Goal: Information Seeking & Learning: Check status

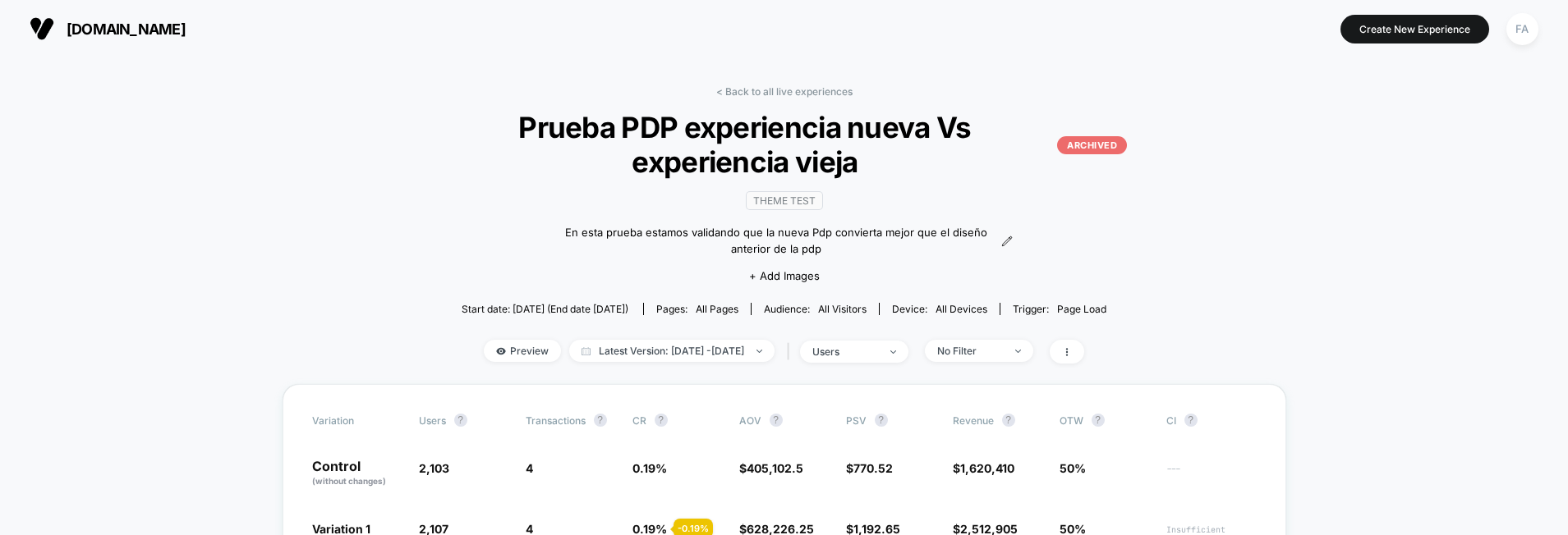
click at [129, 25] on span "[DOMAIN_NAME]" at bounding box center [126, 29] width 120 height 17
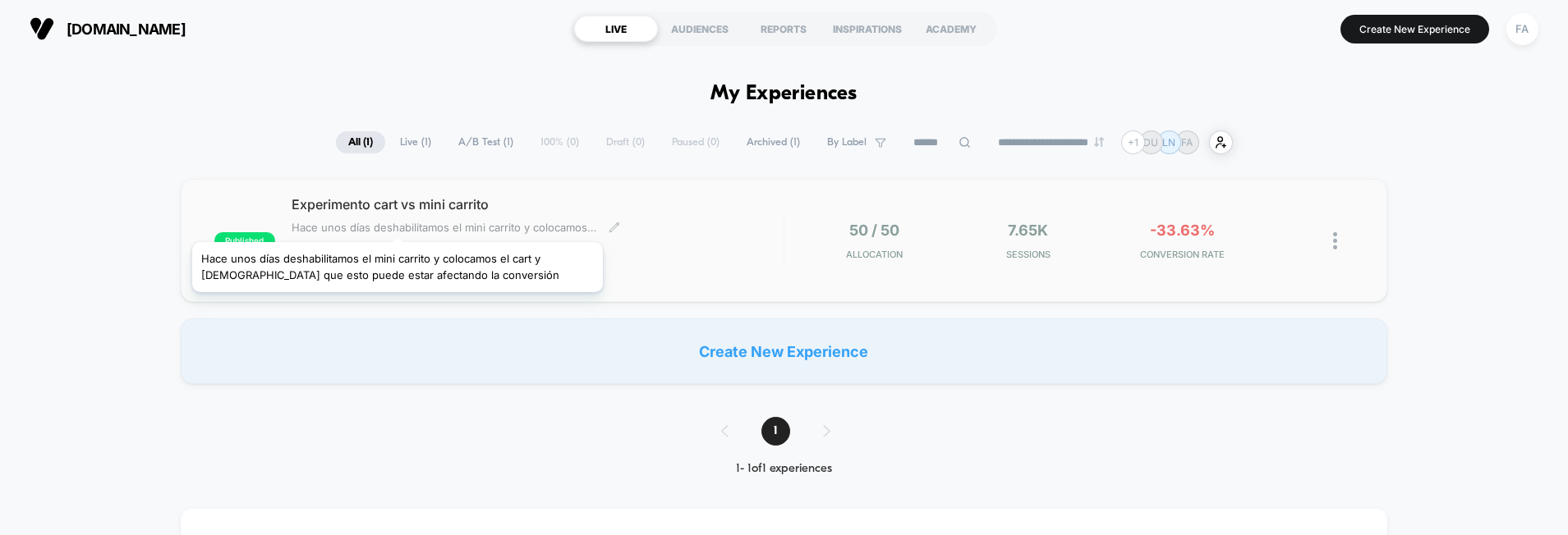
click at [398, 221] on span "Hace unos días deshabilitamos el mini carrito y colocamos el cart y [DEMOGRAPHI…" at bounding box center [444, 228] width 304 height 13
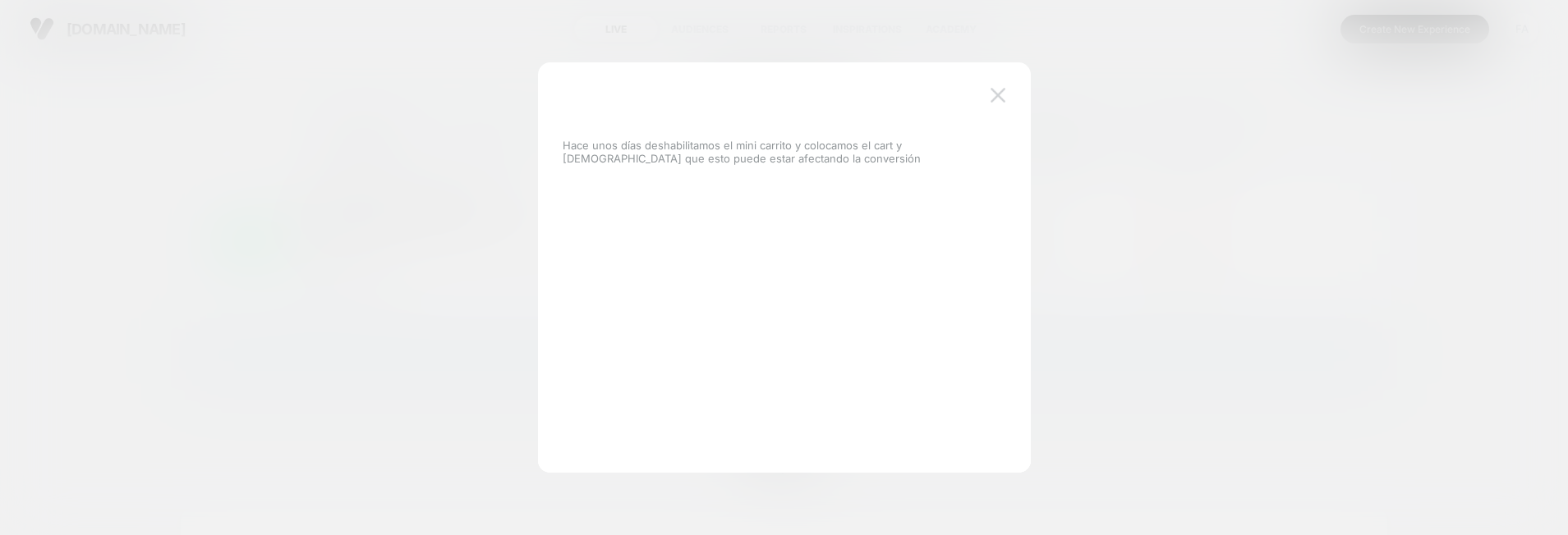
click at [1007, 90] on button at bounding box center [997, 95] width 24 height 24
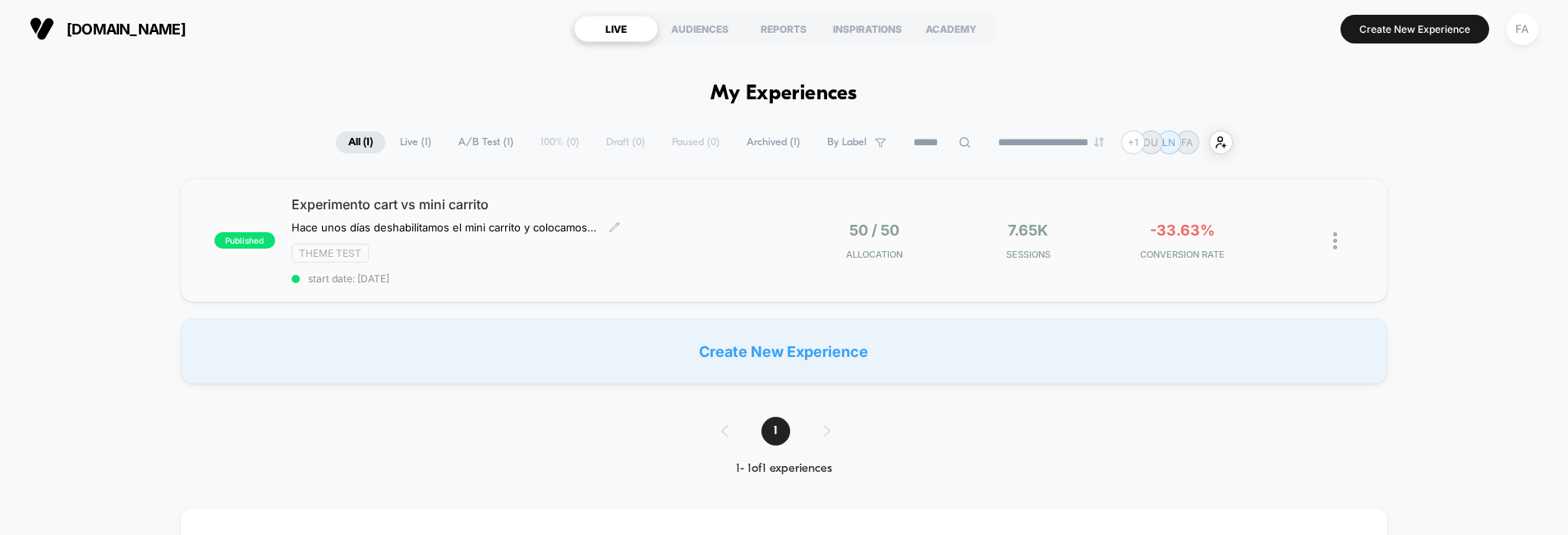
click at [405, 200] on span "Experimento cart vs mini carrito" at bounding box center [537, 204] width 492 height 17
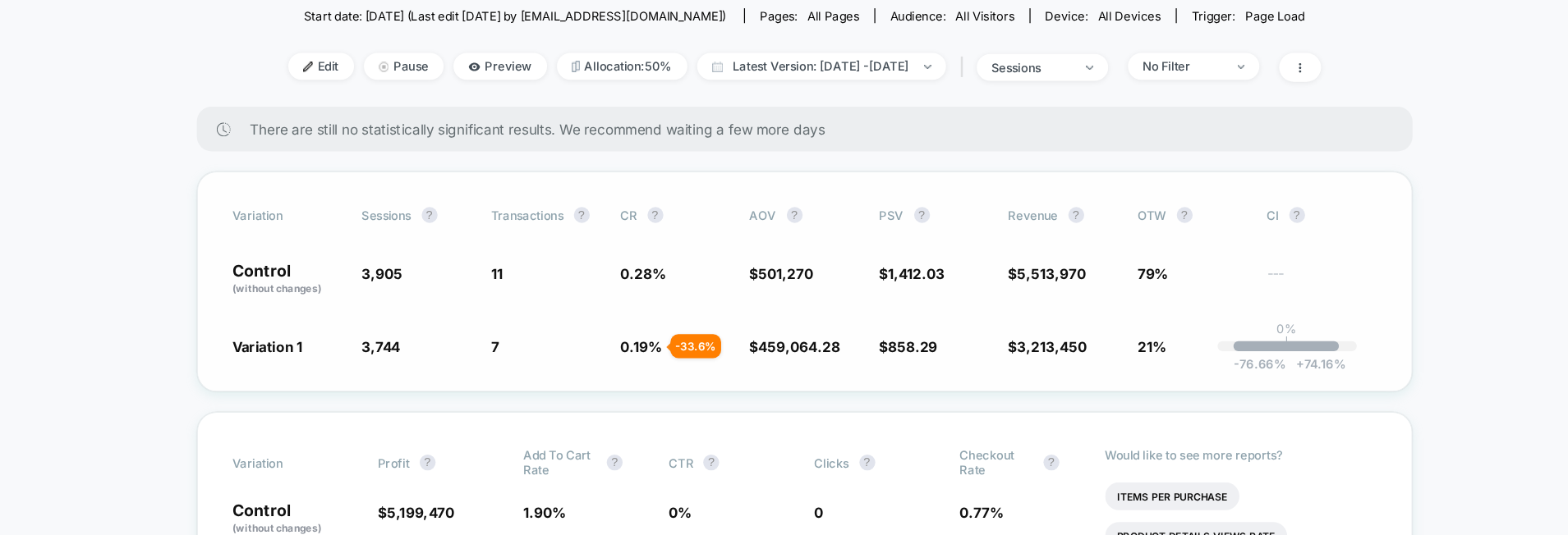
scroll to position [210, 0]
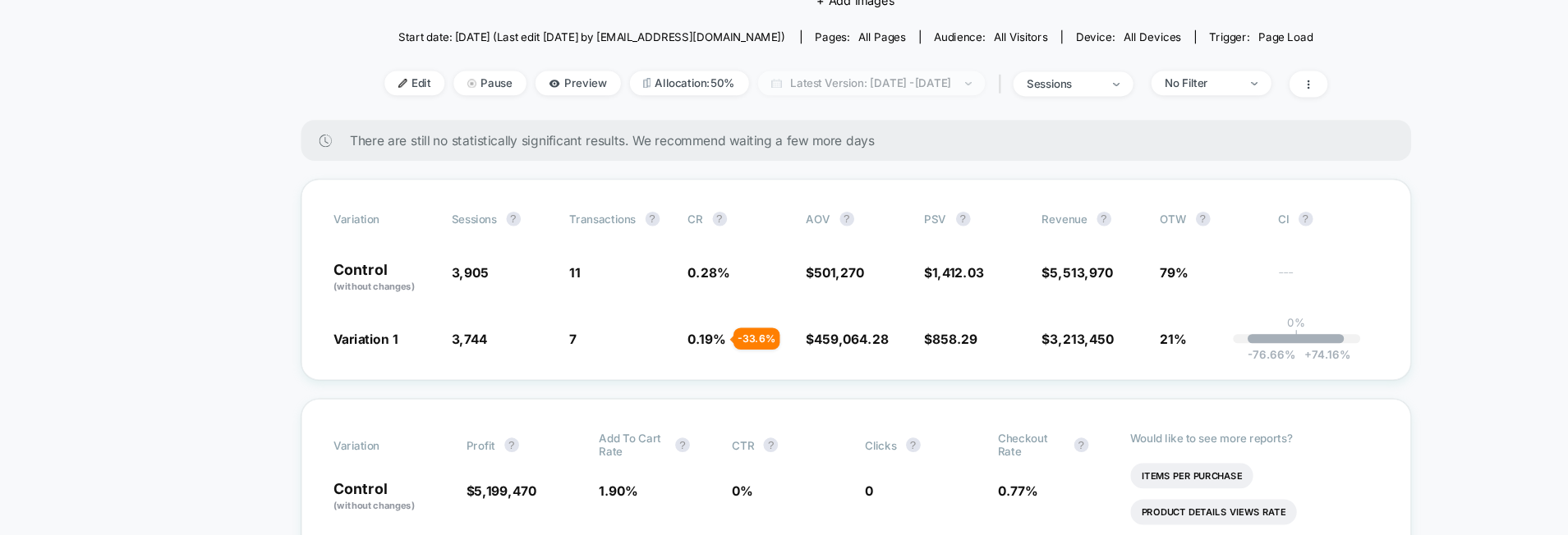
click at [901, 108] on span "Latest Version: [DATE] - [DATE]" at bounding box center [798, 106] width 205 height 22
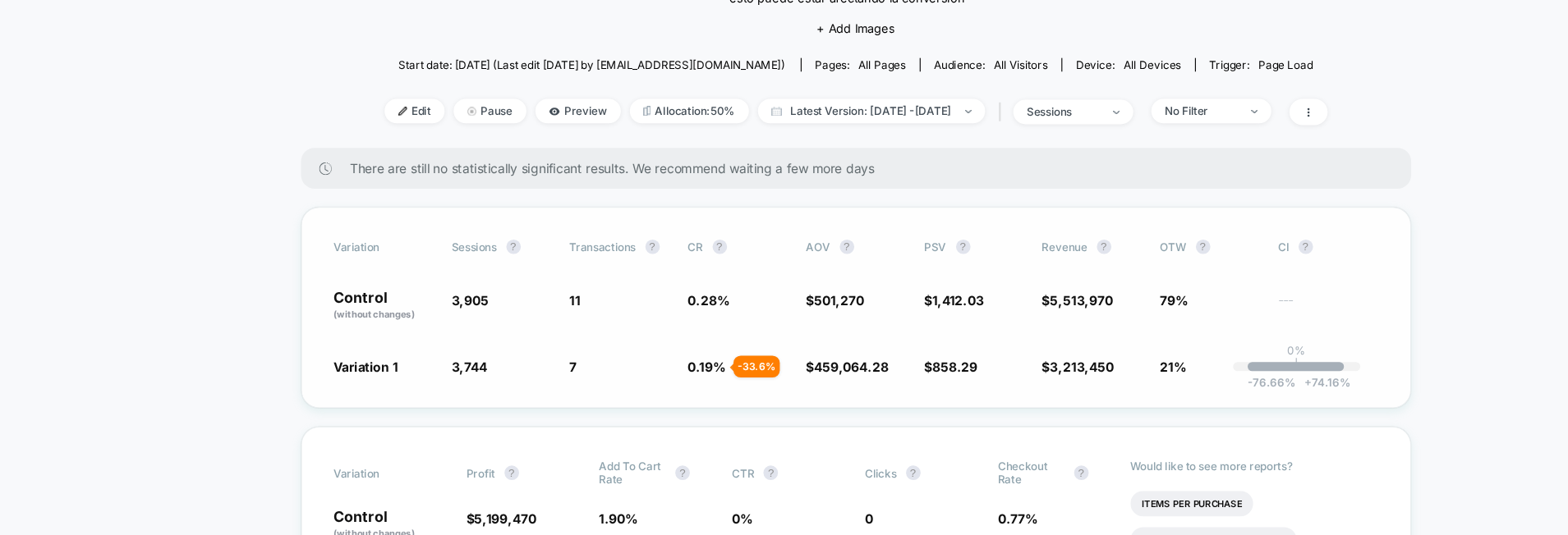
scroll to position [176, 0]
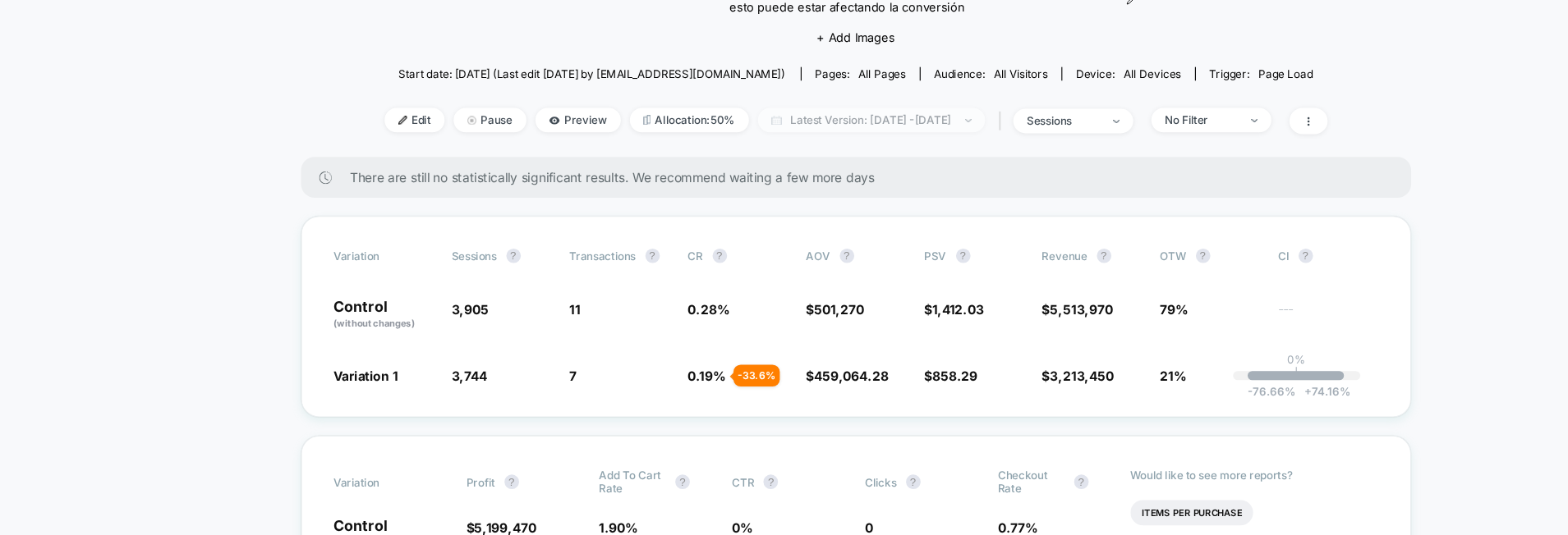
click at [795, 147] on span "Latest Version: [DATE] - [DATE]" at bounding box center [798, 140] width 205 height 22
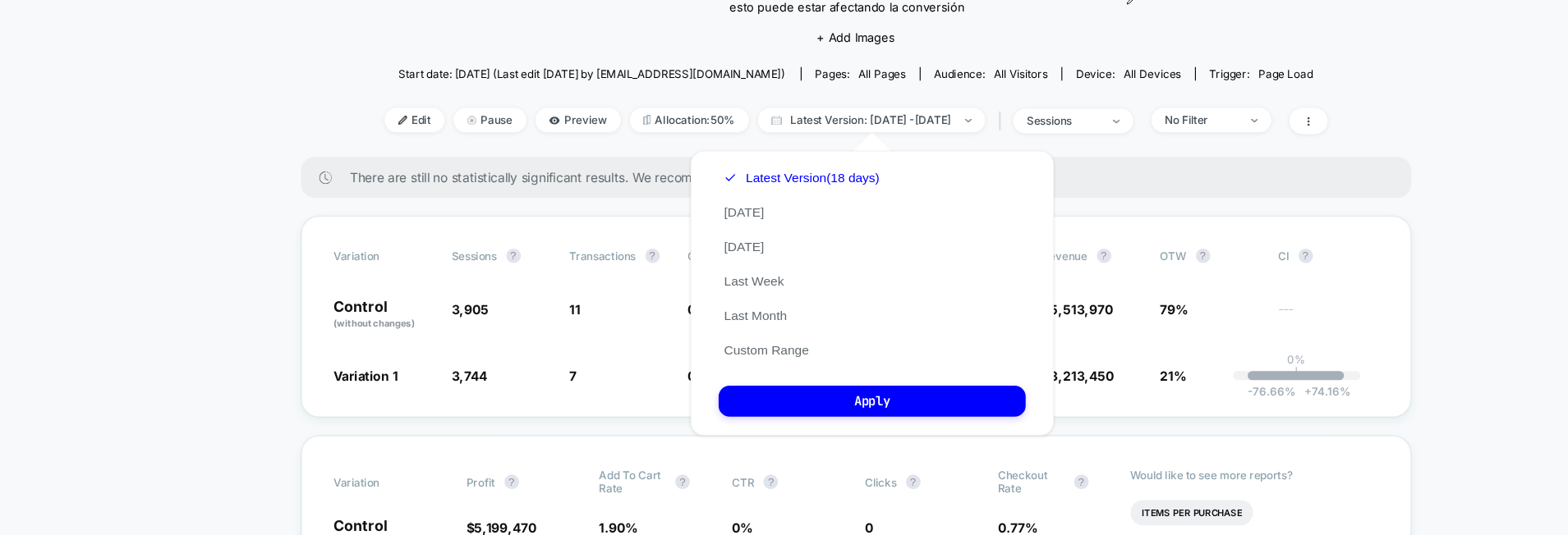
click at [745, 262] on div "Latest Version (18 days) [DATE] [DATE] Last Week Last Month Custom Range" at bounding box center [735, 270] width 150 height 187
click at [692, 255] on button "[DATE]" at bounding box center [683, 255] width 46 height 15
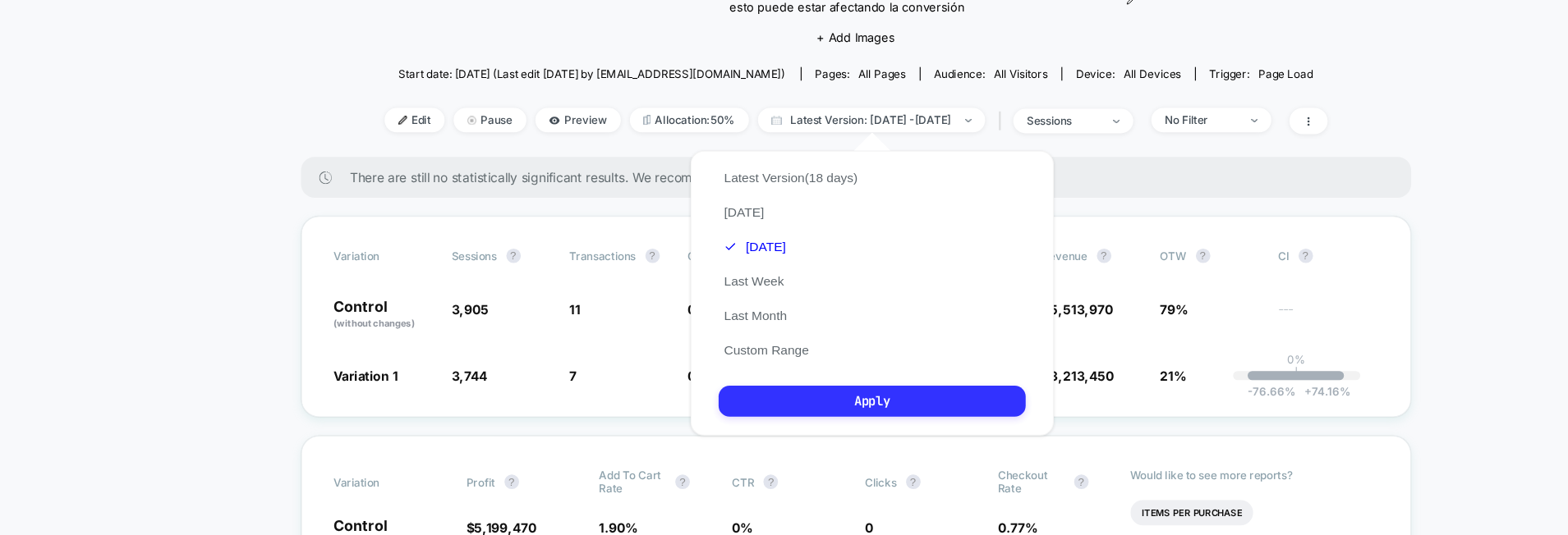
click at [802, 391] on button "Apply" at bounding box center [798, 394] width 277 height 28
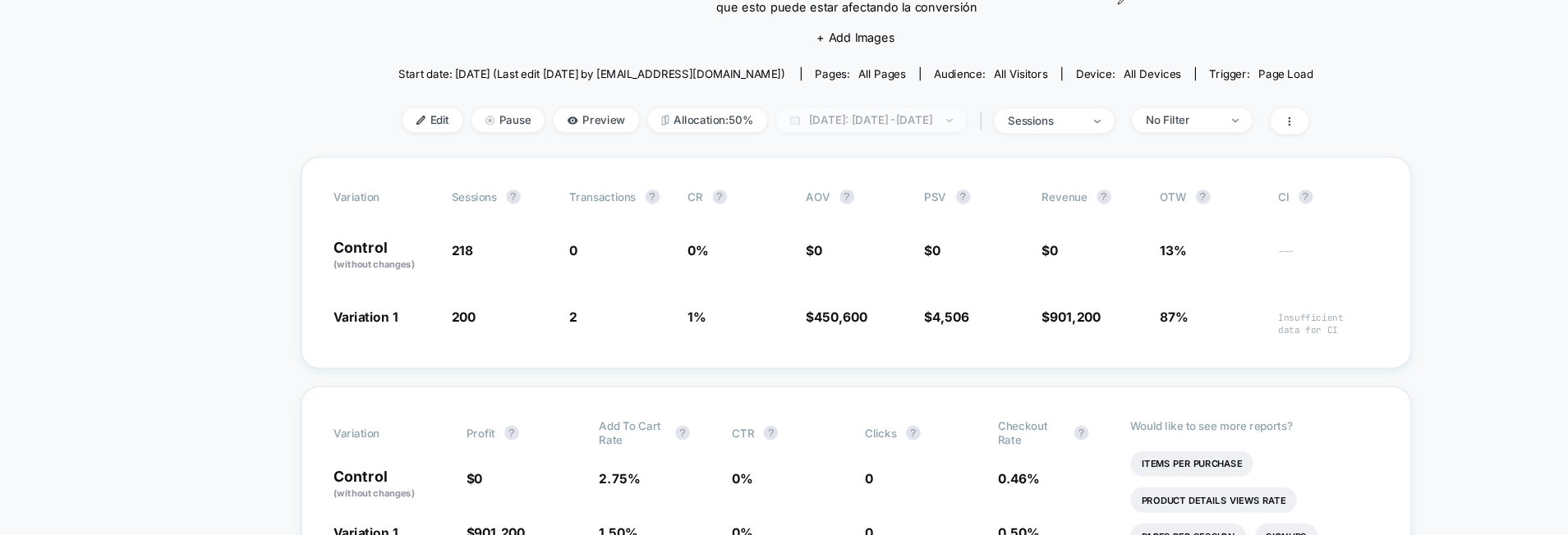
click at [770, 137] on span "[DATE]: [DATE] - [DATE]" at bounding box center [798, 140] width 172 height 22
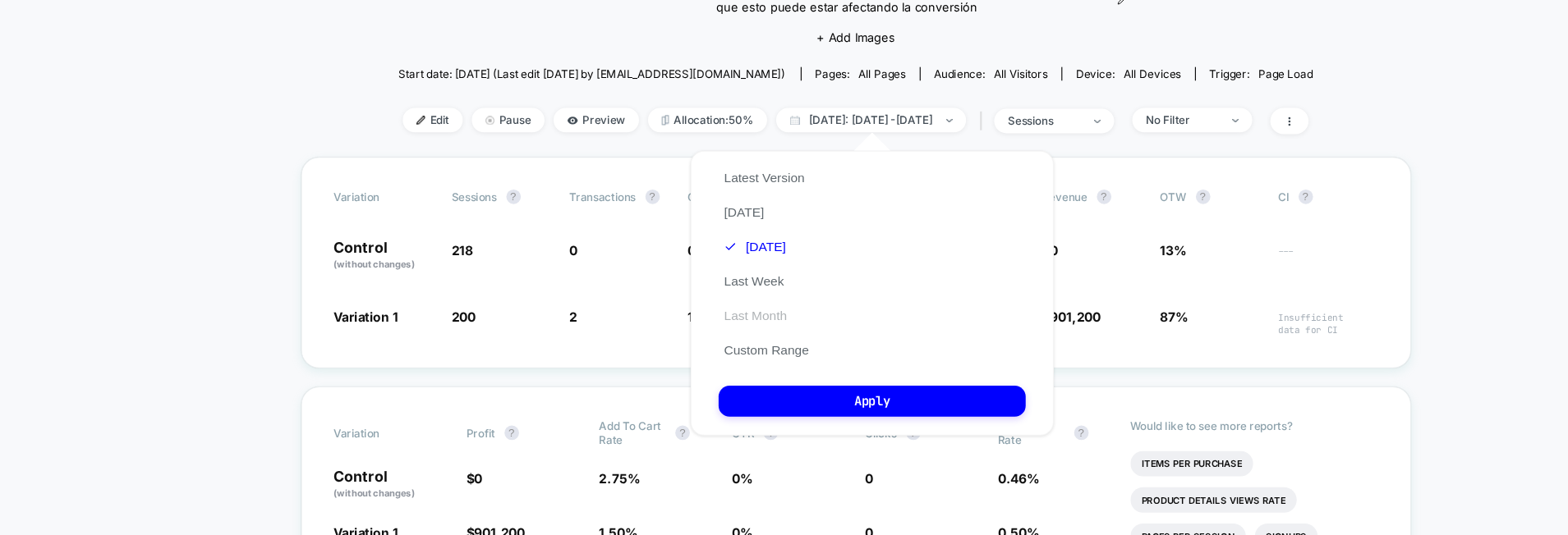
click at [708, 316] on button "Last Month" at bounding box center [693, 317] width 66 height 15
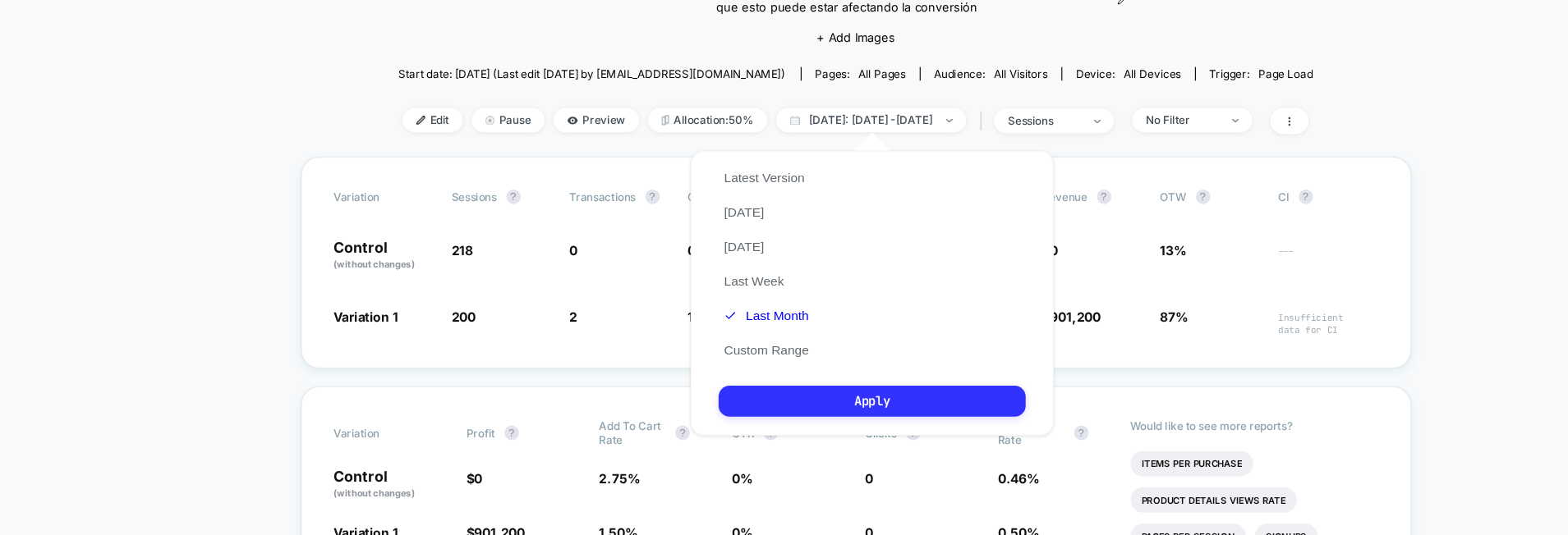
click at [780, 389] on button "Apply" at bounding box center [798, 394] width 277 height 28
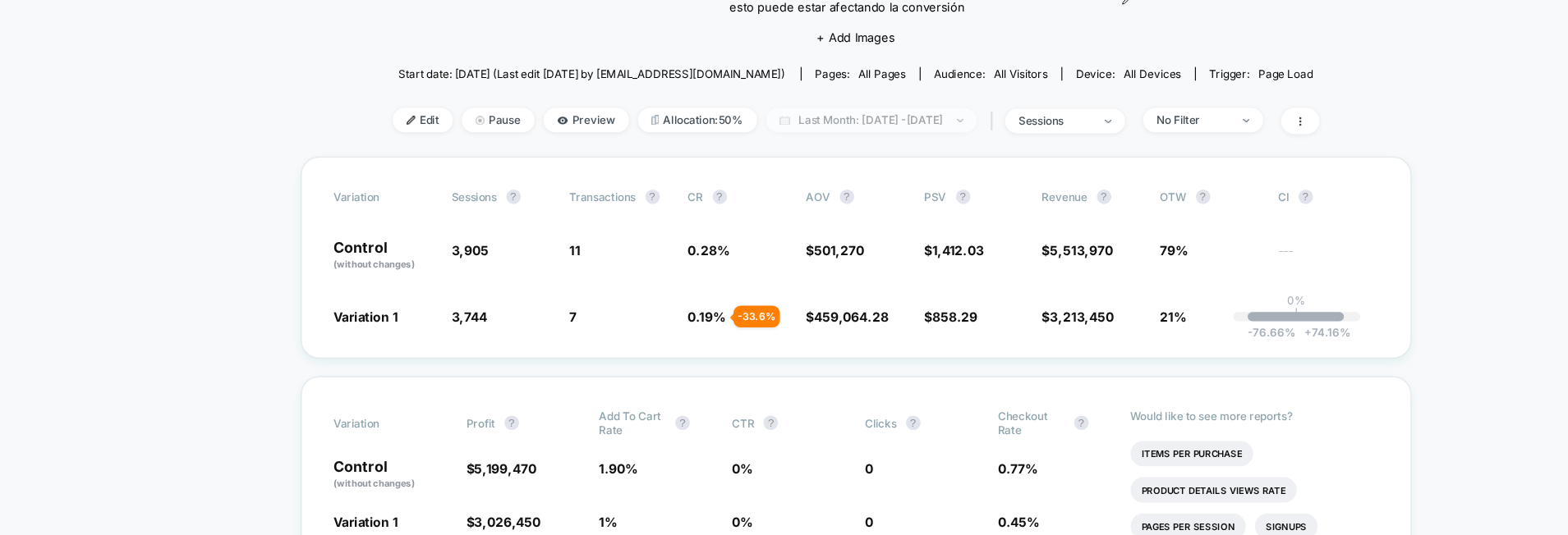
click at [840, 145] on span "Last Month: [DATE] - [DATE]" at bounding box center [798, 140] width 191 height 22
select select "*"
select select "****"
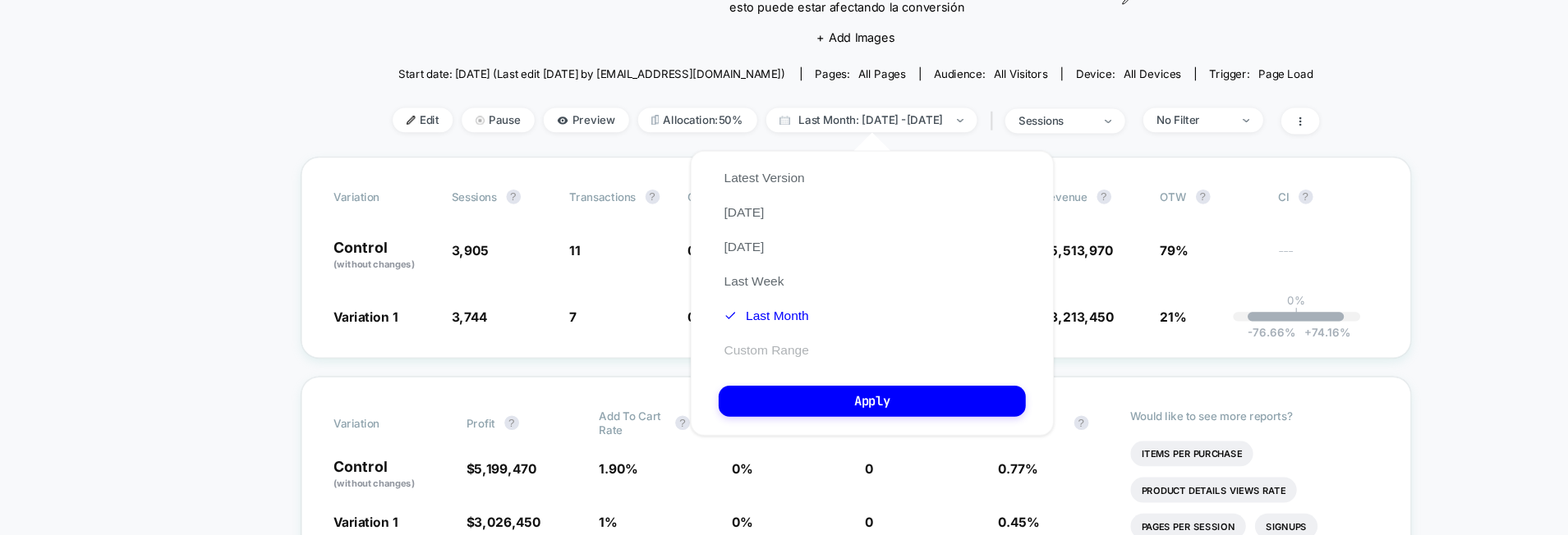
click at [732, 349] on button "Custom Range" at bounding box center [703, 348] width 86 height 15
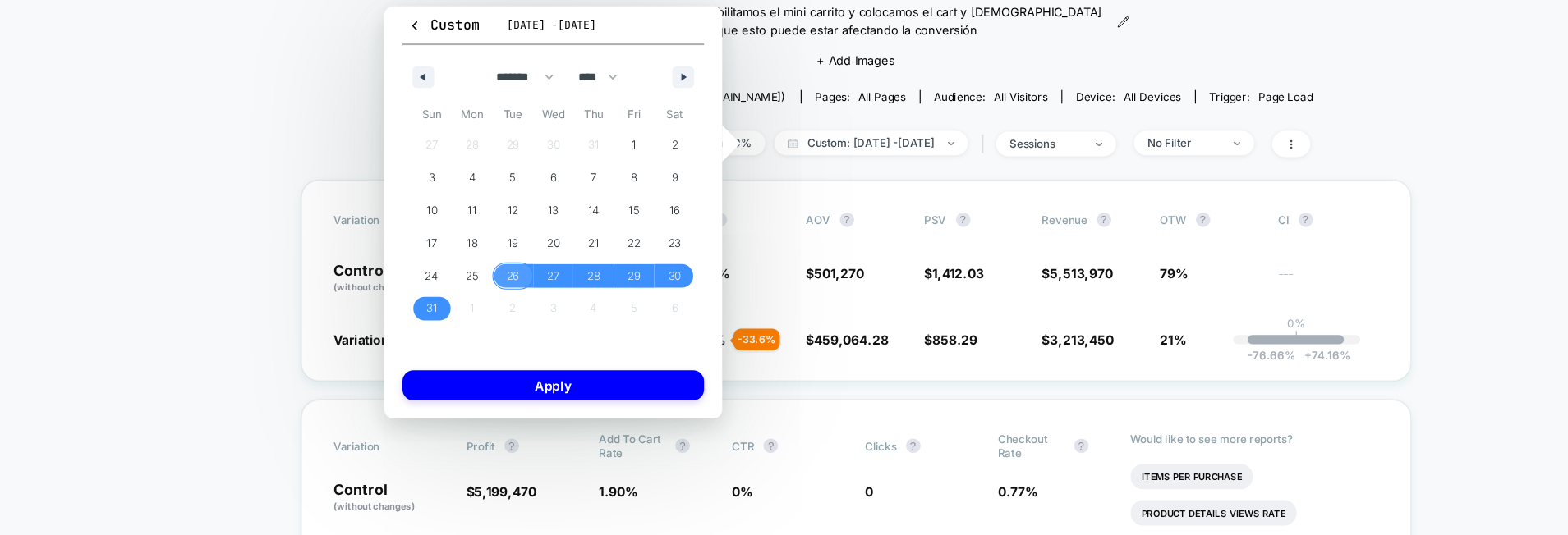
click at [473, 258] on span "26" at bounding box center [473, 260] width 11 height 30
click at [627, 80] on icon "button" at bounding box center [630, 80] width 8 height 7
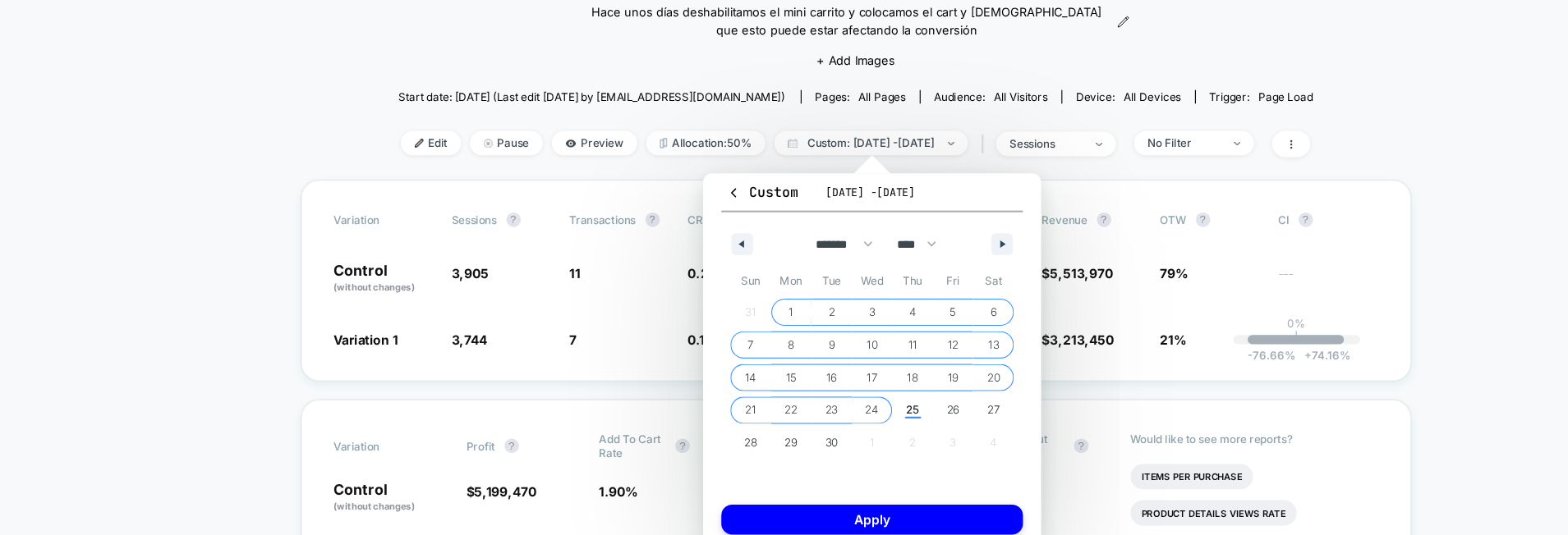
click at [802, 379] on span "24" at bounding box center [798, 382] width 12 height 30
select select "*"
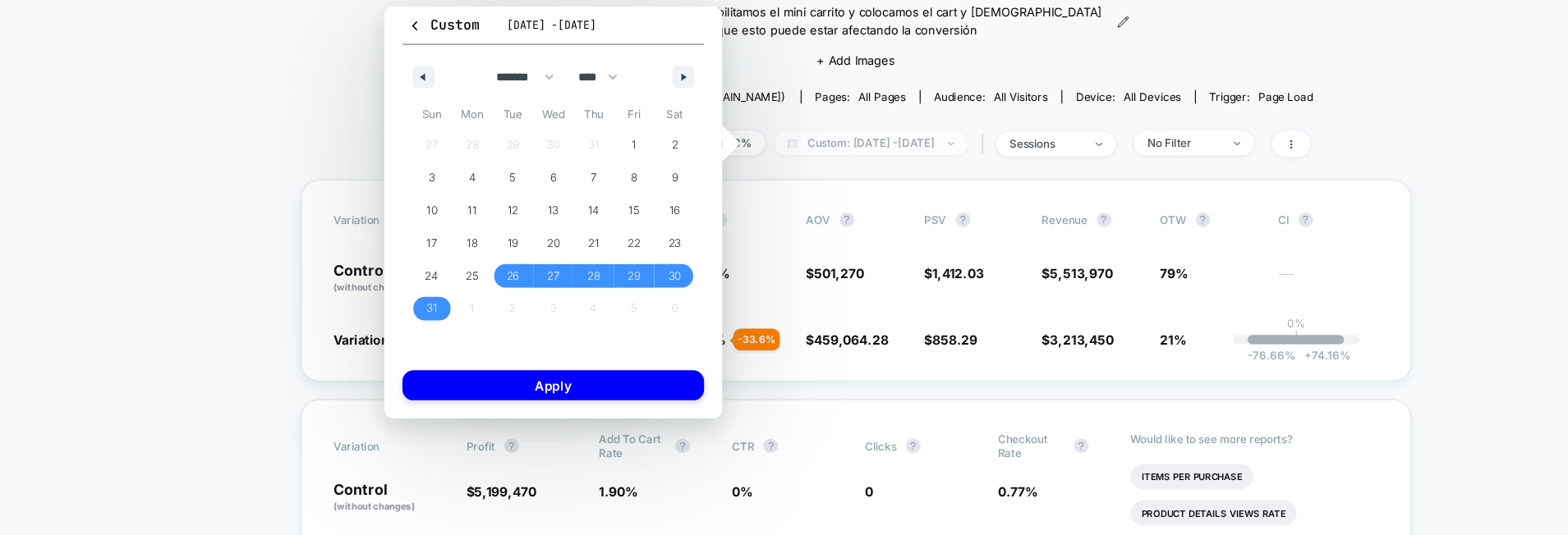
click at [827, 140] on span "Custom: [DATE] - [DATE]" at bounding box center [798, 140] width 175 height 22
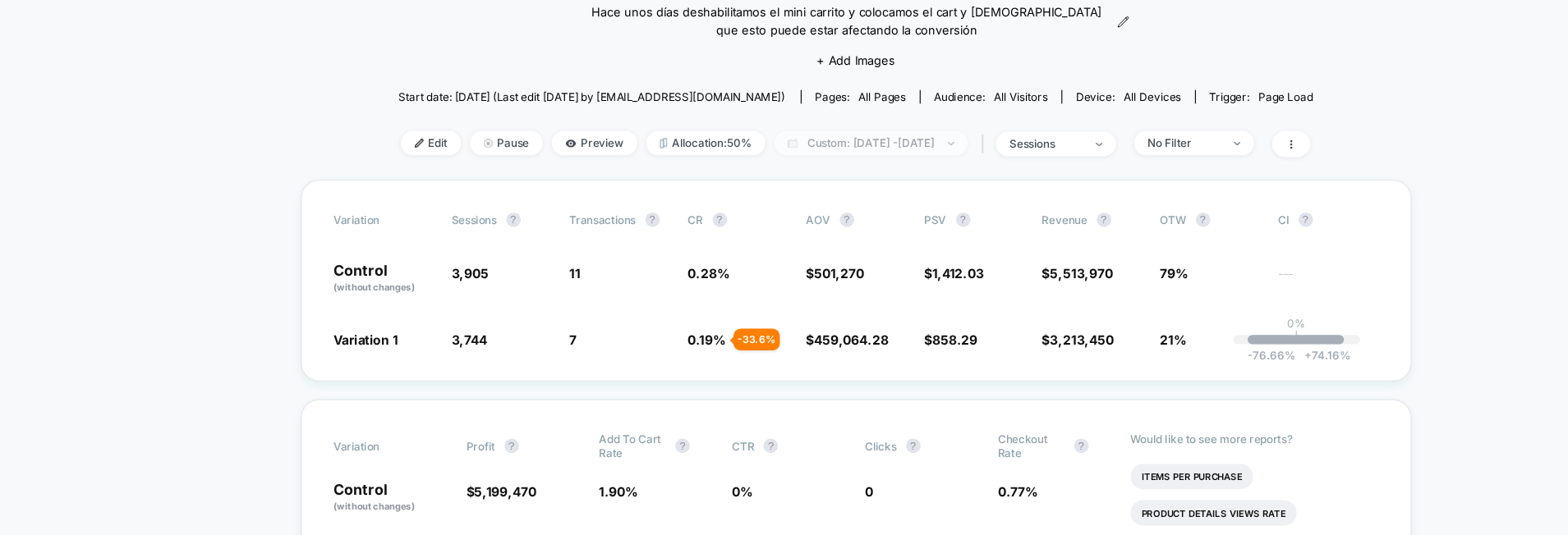
click at [827, 140] on span "Custom: [DATE] - [DATE]" at bounding box center [798, 140] width 175 height 22
select select "*"
select select "****"
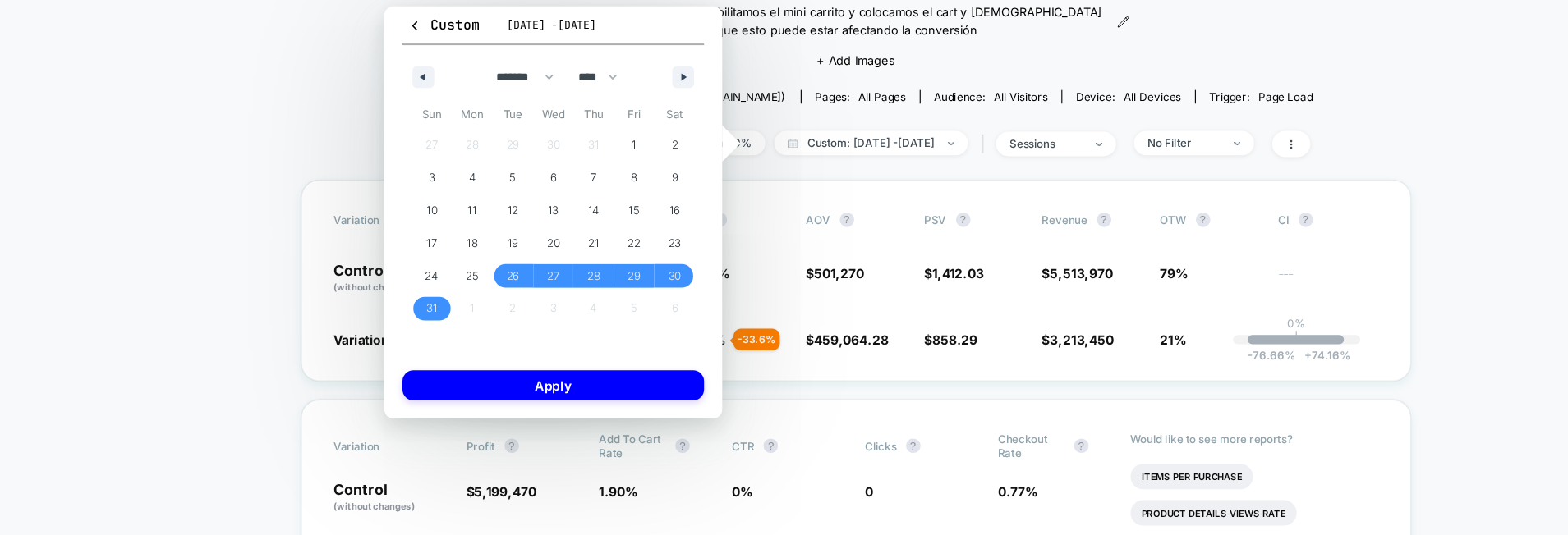
click at [587, 40] on button "Custom [DATE] - [DATE]" at bounding box center [511, 37] width 273 height 27
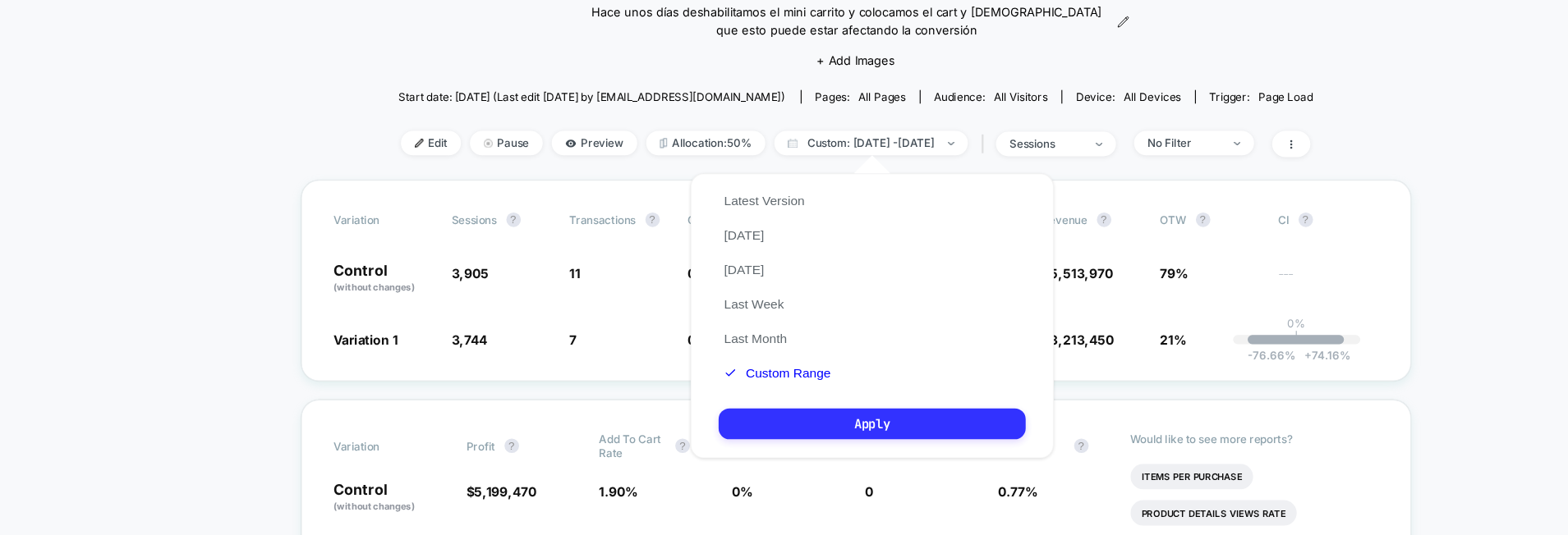
click at [784, 392] on button "Apply" at bounding box center [798, 394] width 277 height 28
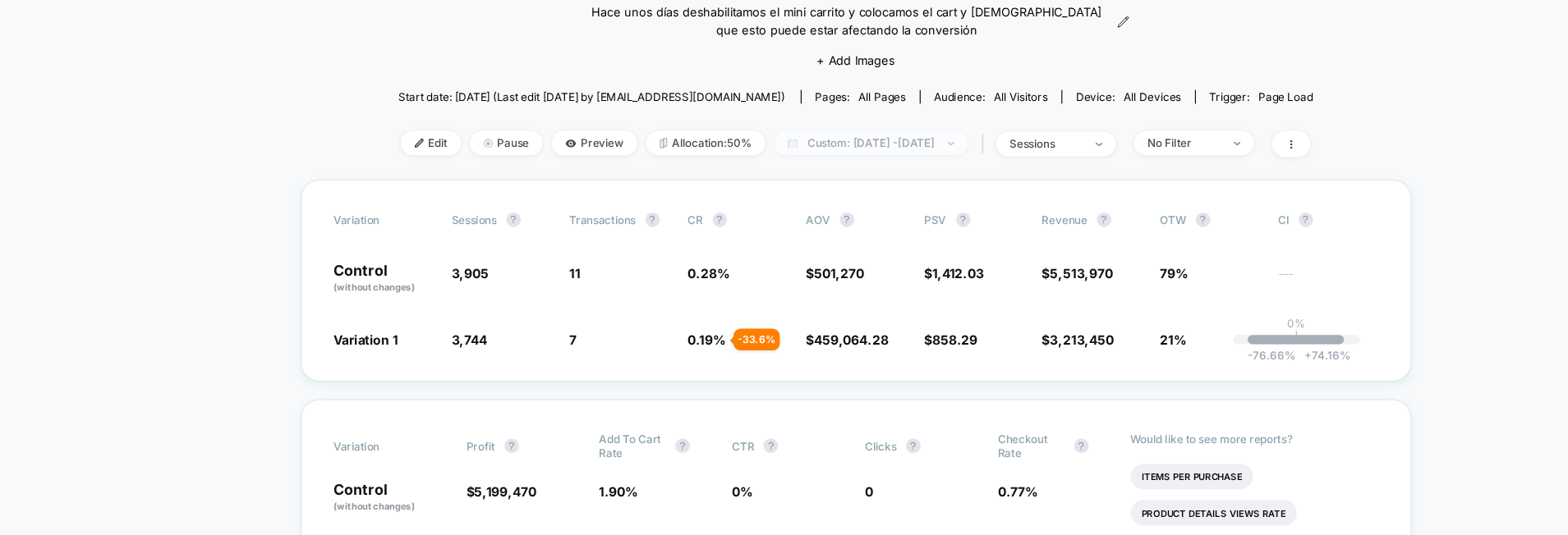
click at [811, 135] on span "Custom: [DATE] - [DATE]" at bounding box center [798, 140] width 175 height 22
select select "*"
select select "****"
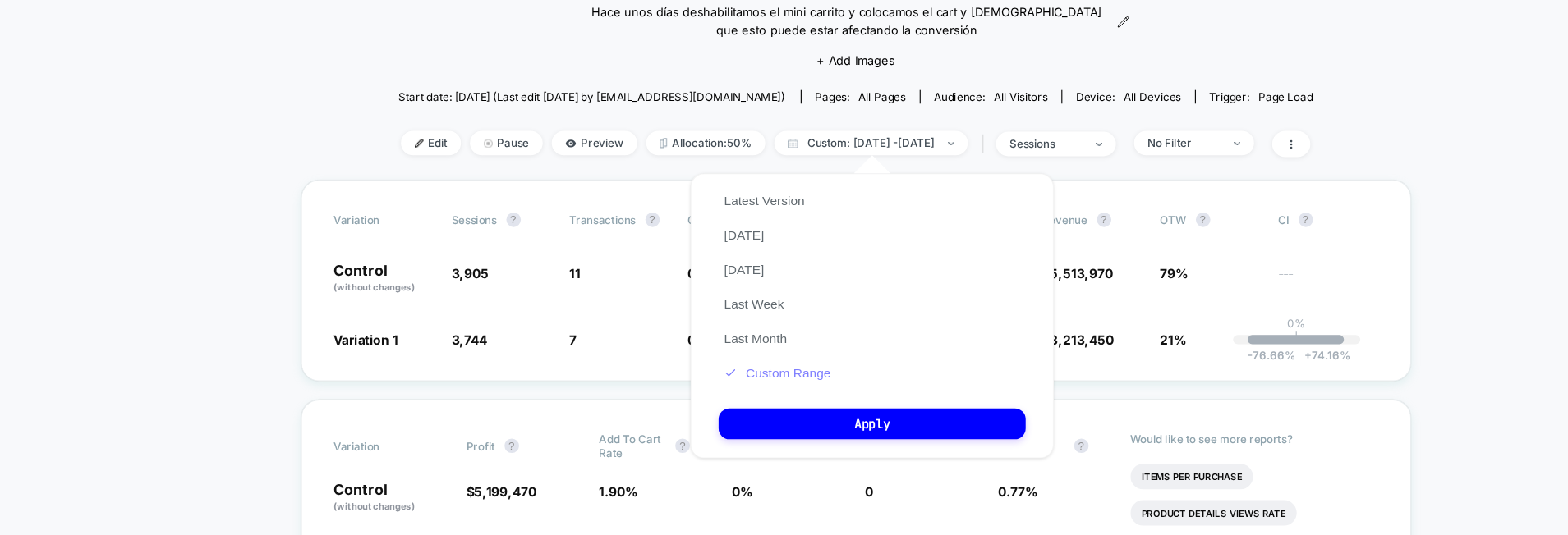
click at [713, 348] on button "Custom Range" at bounding box center [713, 348] width 106 height 15
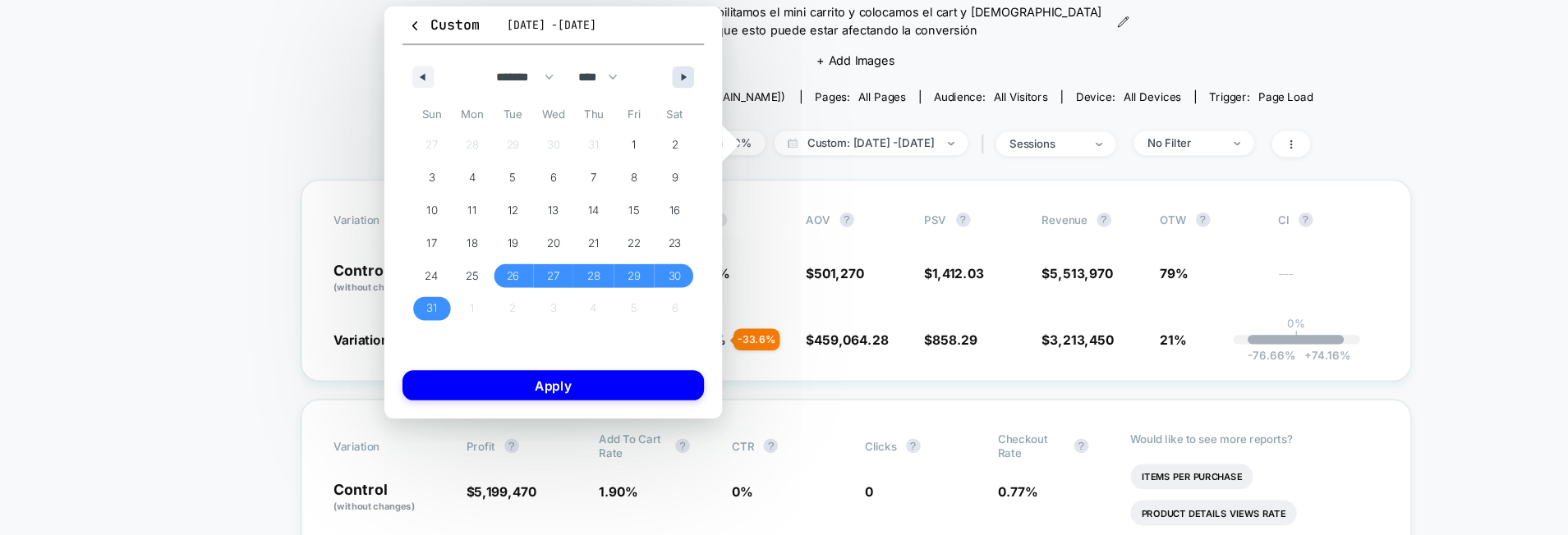
click at [624, 85] on button "button" at bounding box center [628, 80] width 20 height 20
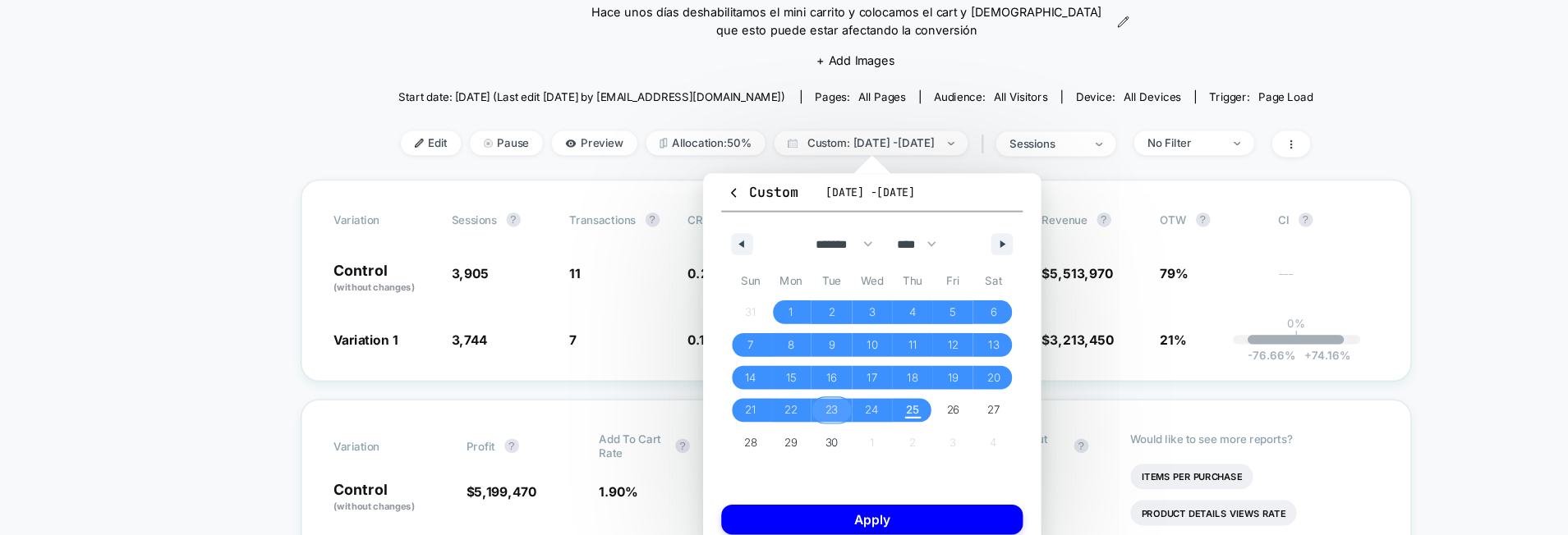
click at [764, 382] on span "23" at bounding box center [762, 382] width 11 height 30
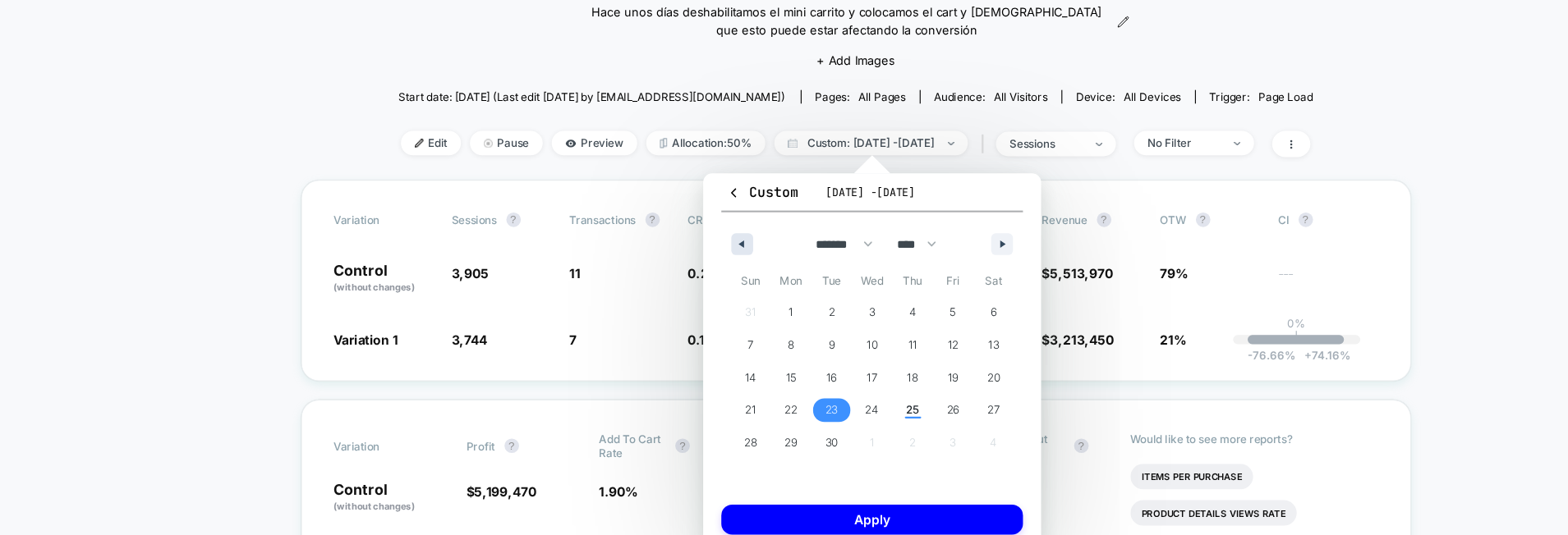
click at [685, 231] on button "button" at bounding box center [681, 231] width 20 height 20
select select "*"
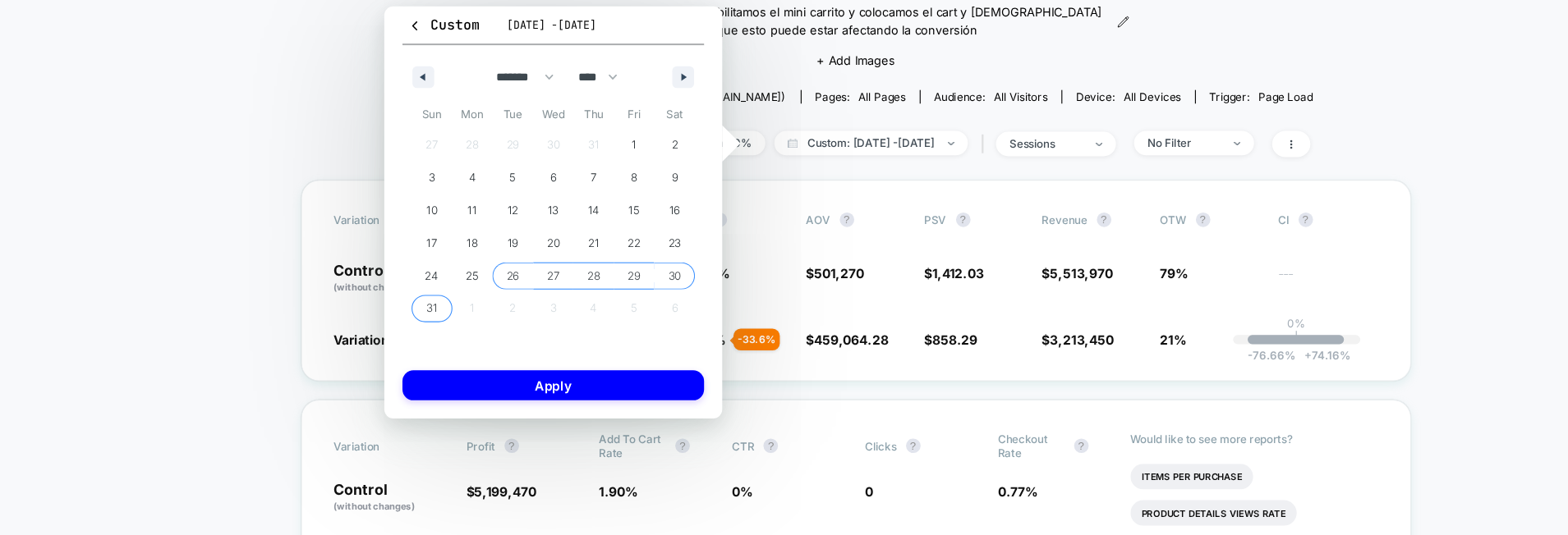
click at [480, 258] on span "26" at bounding box center [474, 260] width 37 height 21
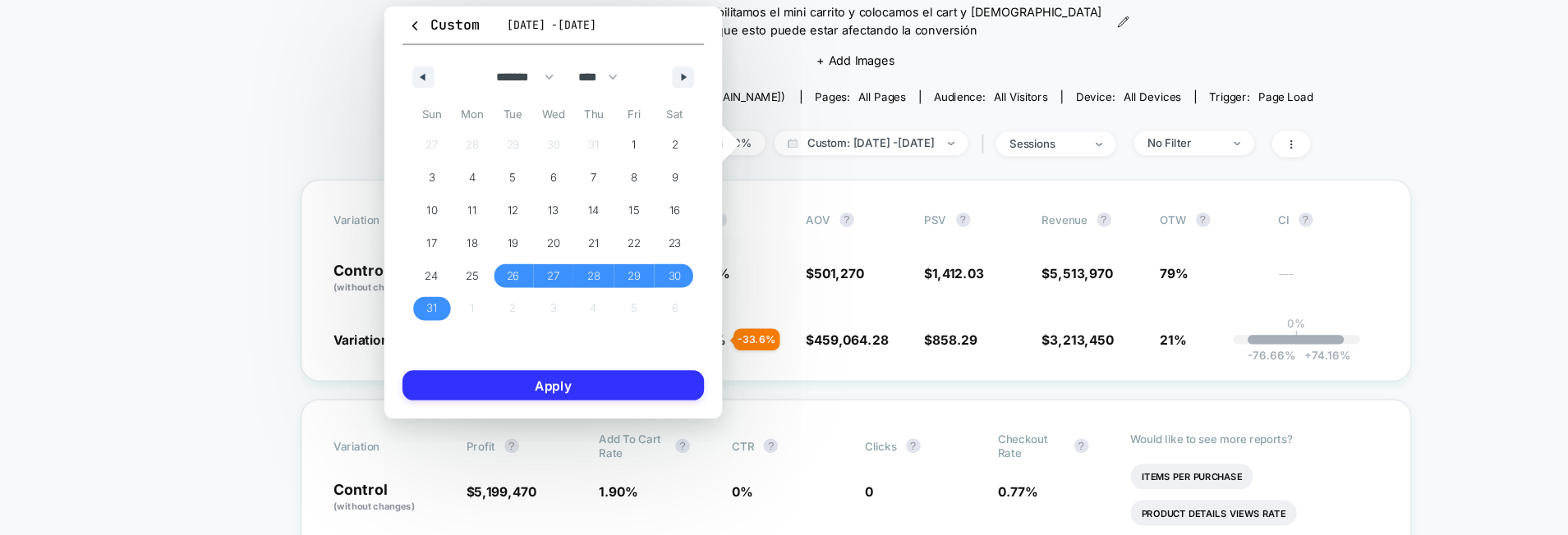
click at [523, 358] on button "Apply" at bounding box center [511, 359] width 273 height 27
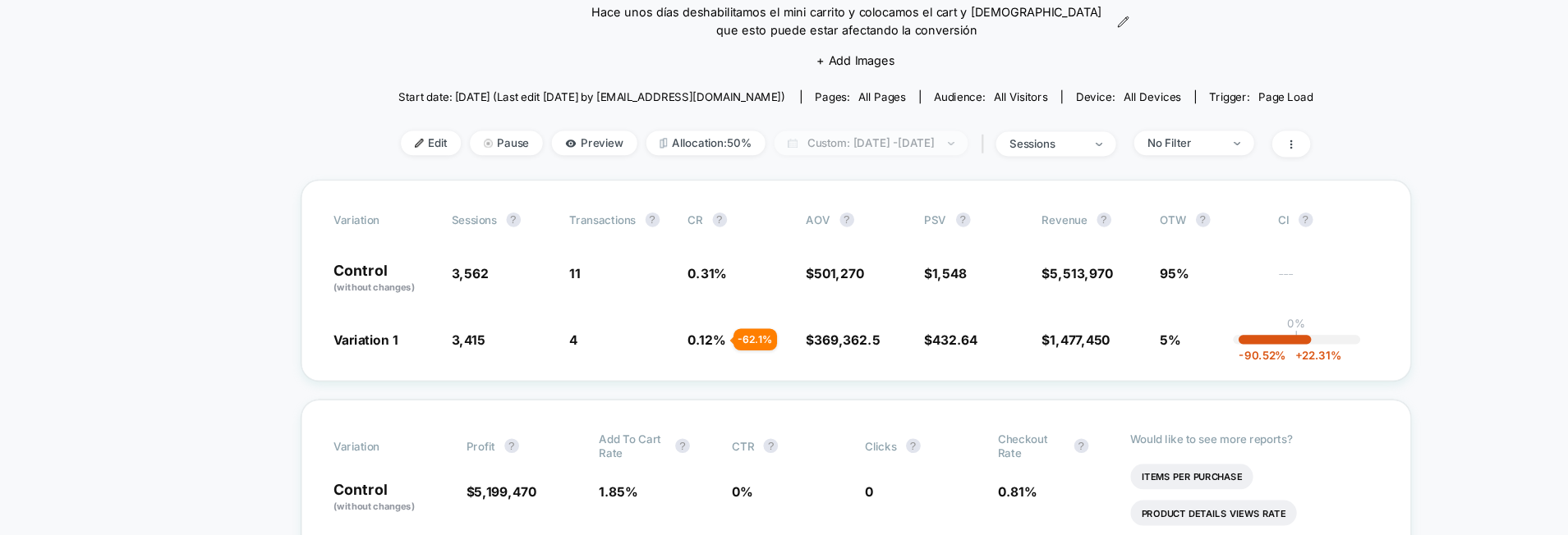
click at [742, 150] on span "Custom: [DATE] - [DATE]" at bounding box center [798, 140] width 175 height 22
select select "*"
select select "****"
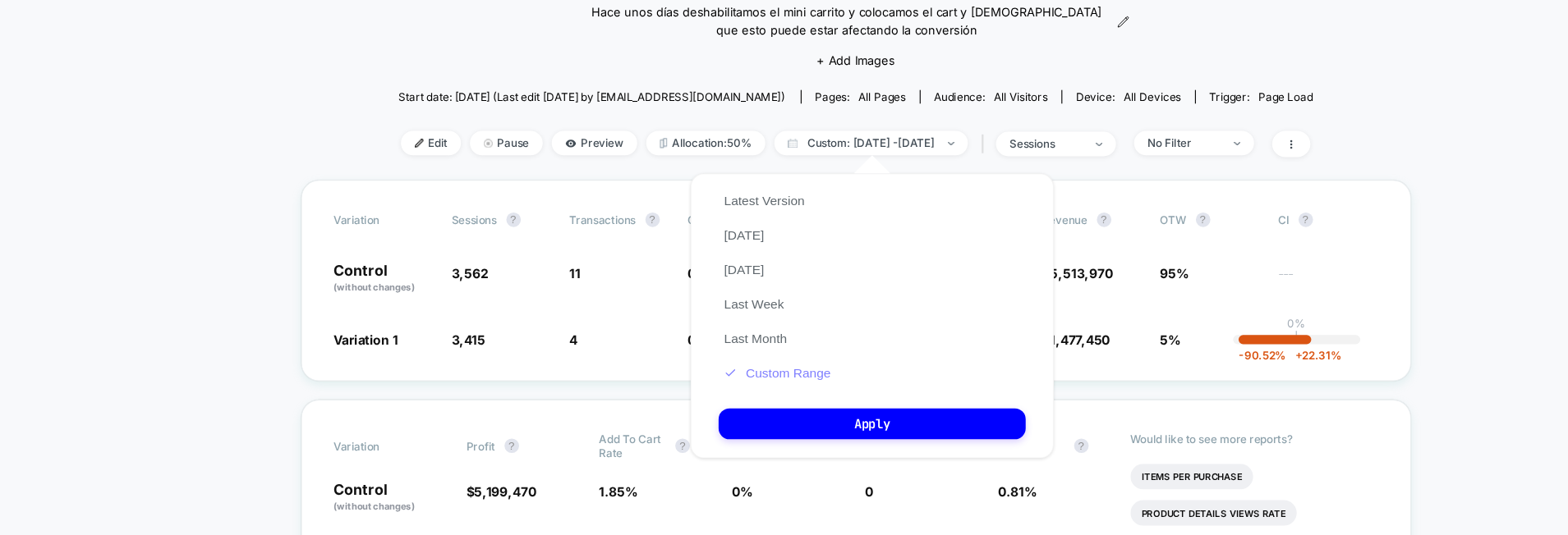
click at [730, 352] on button "Custom Range" at bounding box center [713, 348] width 106 height 15
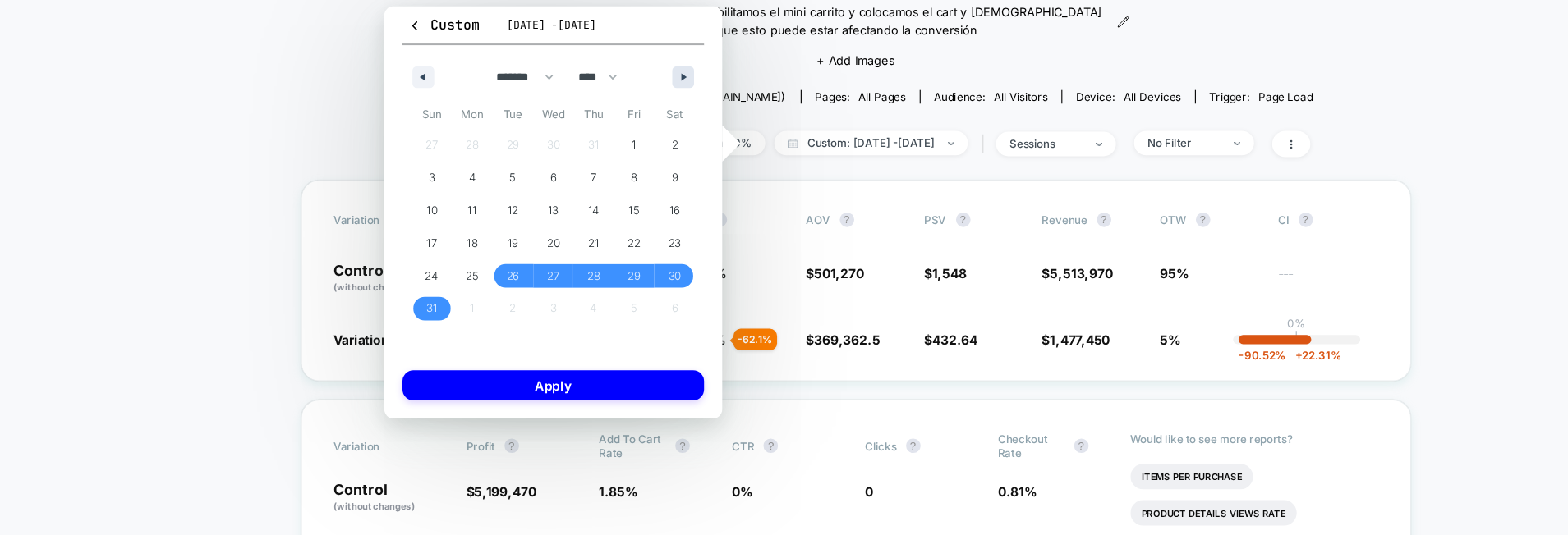
click at [633, 85] on button "button" at bounding box center [628, 80] width 20 height 20
select select "*"
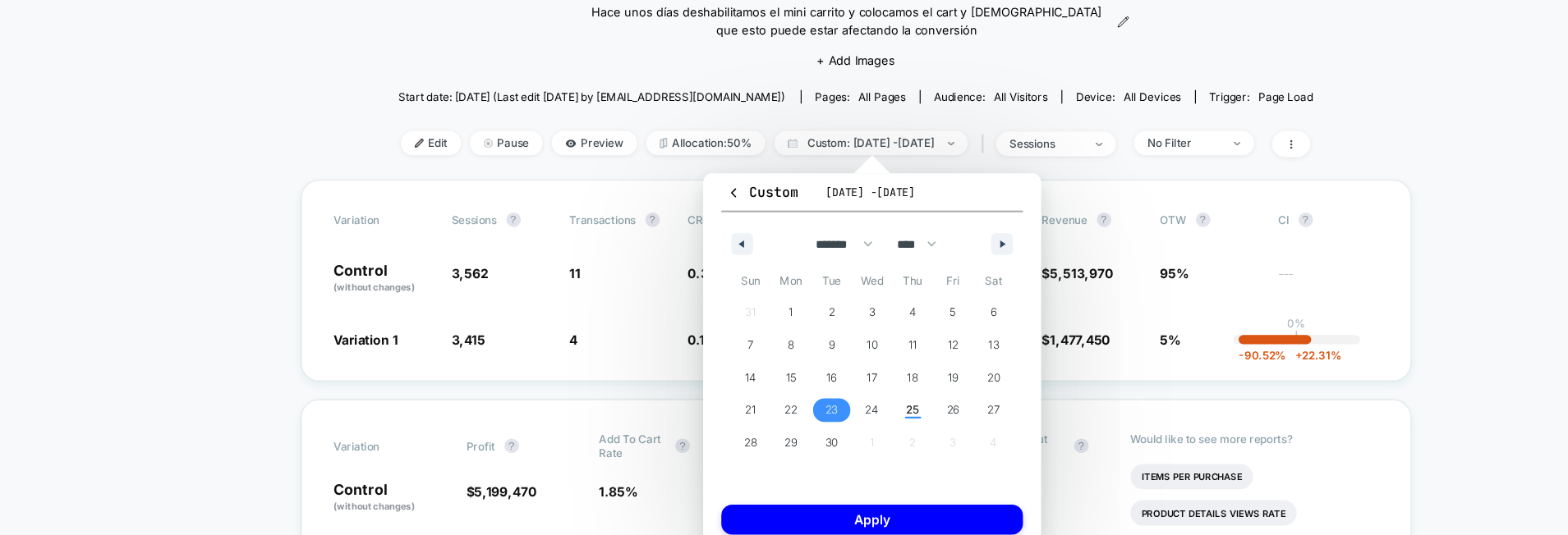
click at [770, 385] on span "23" at bounding box center [763, 381] width 37 height 21
click at [843, 389] on span "25" at bounding box center [836, 381] width 37 height 21
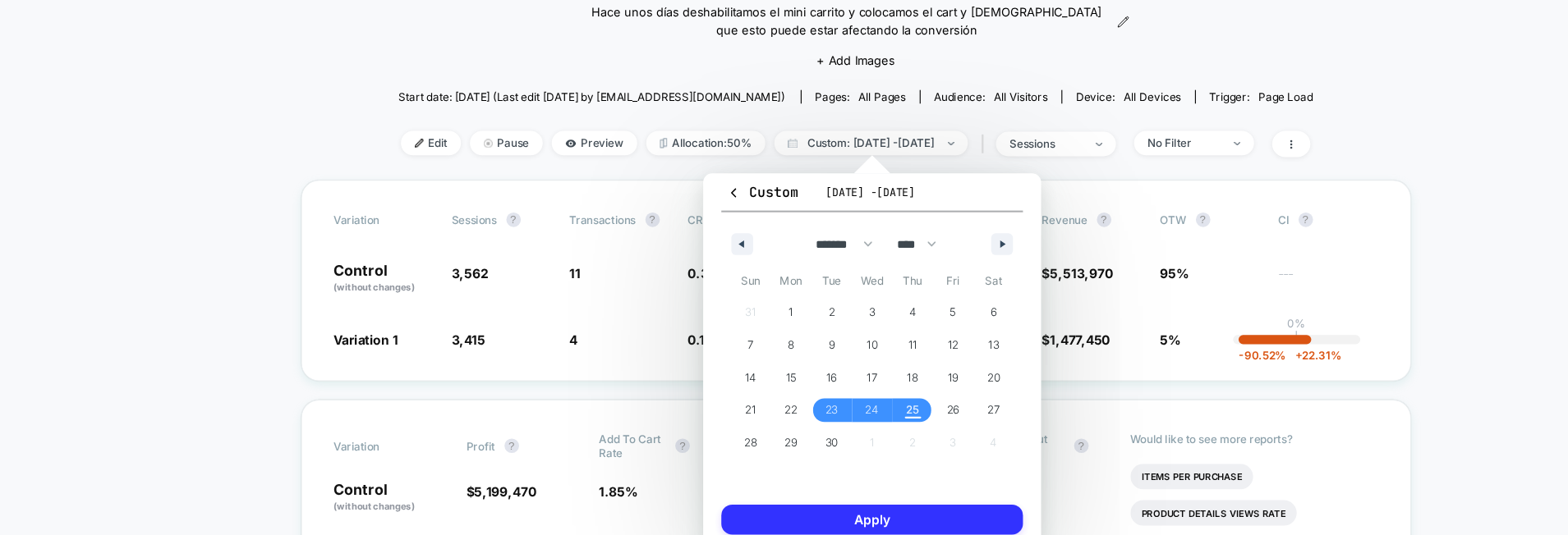
click at [820, 477] on button "Apply" at bounding box center [799, 480] width 273 height 27
